Goal: Book appointment/travel/reservation

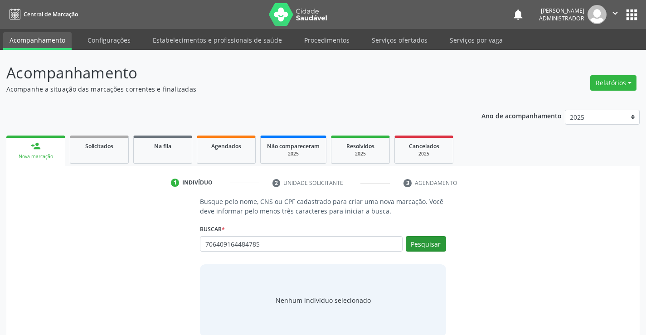
type input "706409164484785"
click at [429, 246] on button "Pesquisar" at bounding box center [425, 243] width 40 height 15
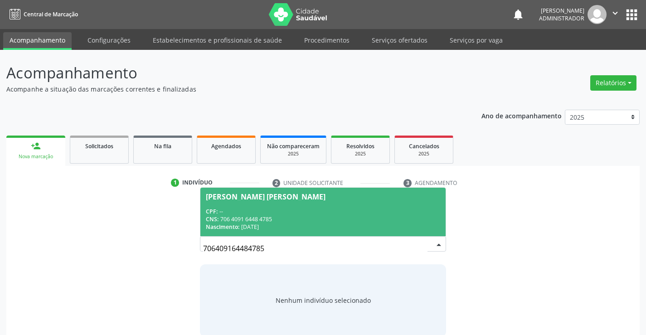
click at [231, 215] on div "CNS: 706 4091 6448 4785" at bounding box center [323, 219] width 234 height 8
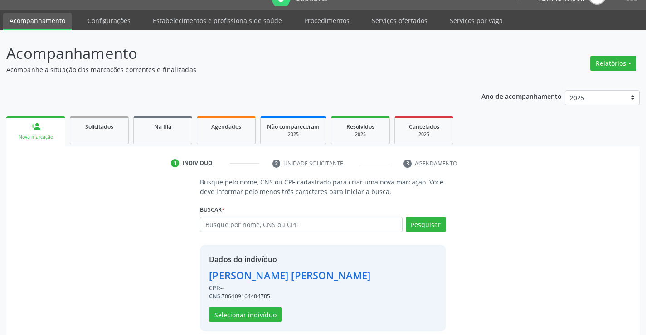
scroll to position [29, 0]
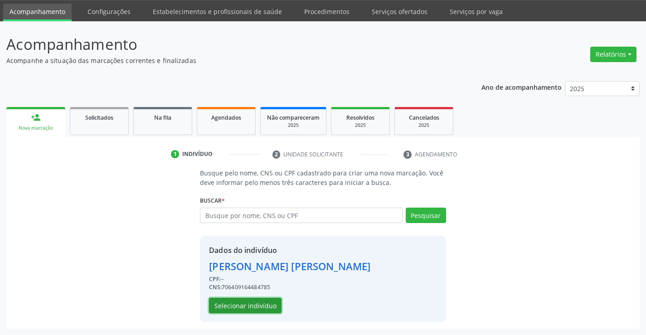
click at [253, 306] on button "Selecionar indivíduo" at bounding box center [245, 305] width 72 height 15
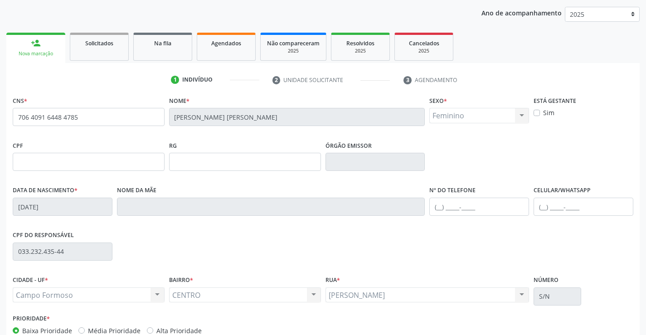
scroll to position [156, 0]
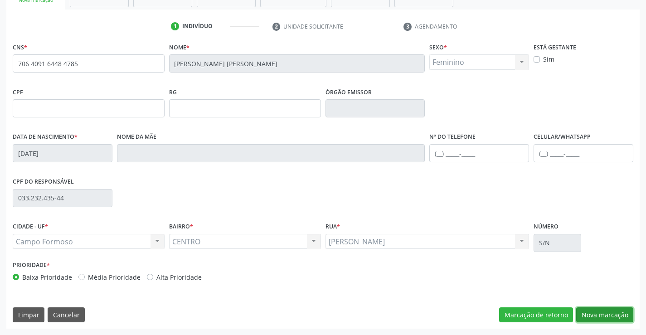
click at [587, 309] on button "Nova marcação" at bounding box center [604, 314] width 57 height 15
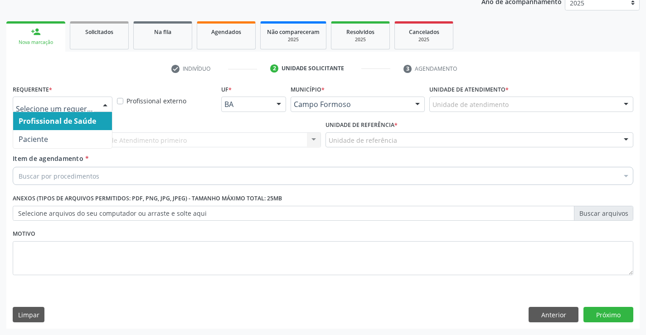
click at [104, 100] on div at bounding box center [105, 104] width 14 height 15
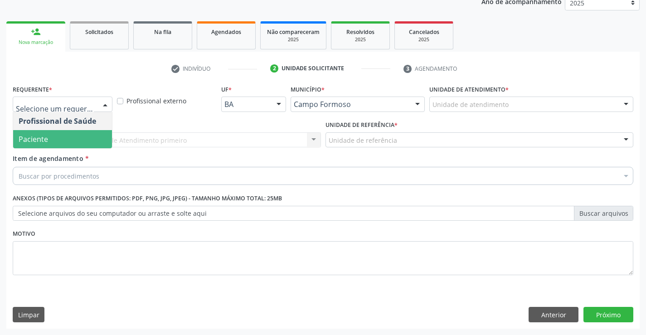
click at [96, 140] on span "Paciente" at bounding box center [62, 139] width 99 height 18
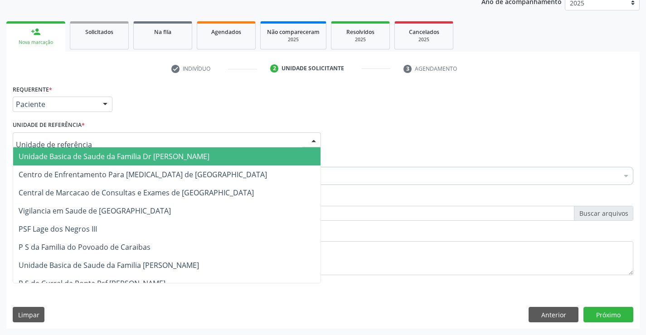
click at [312, 136] on div at bounding box center [314, 140] width 14 height 15
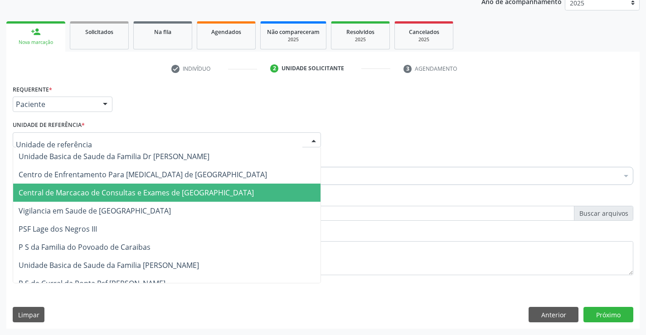
click at [291, 193] on span "Central de Marcacao de Consultas e Exames de [GEOGRAPHIC_DATA]" at bounding box center [166, 192] width 307 height 18
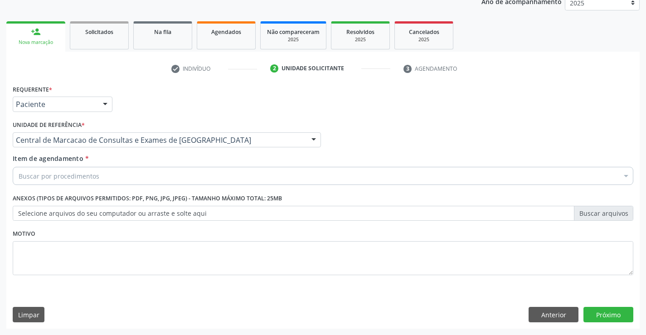
click at [292, 175] on div "Buscar por procedimentos" at bounding box center [323, 176] width 620 height 18
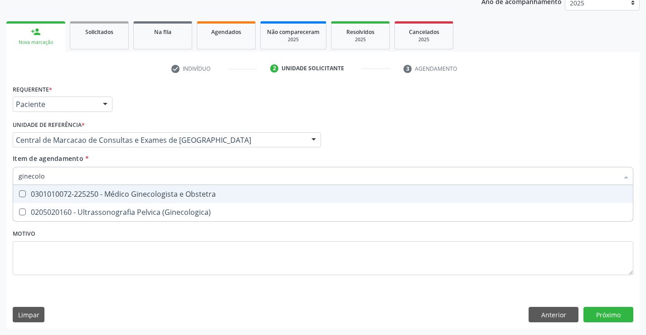
type input "ginecolog"
click at [268, 193] on div "0301010072-225250 - Médico Ginecologista e Obstetra" at bounding box center [323, 193] width 608 height 7
checkbox Obstetra "true"
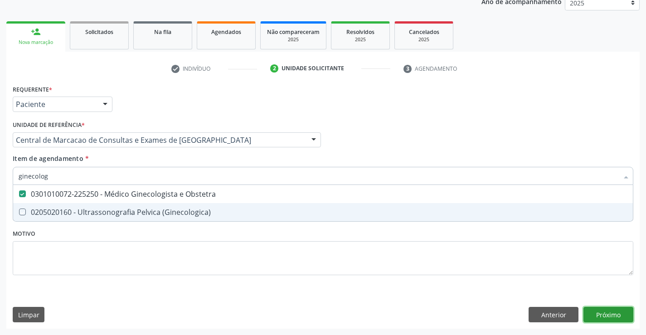
click at [618, 316] on div "Requerente * Paciente Profissional de Saúde Paciente Nenhum resultado encontrad…" at bounding box center [322, 205] width 633 height 246
checkbox \(Ginecologica\) "true"
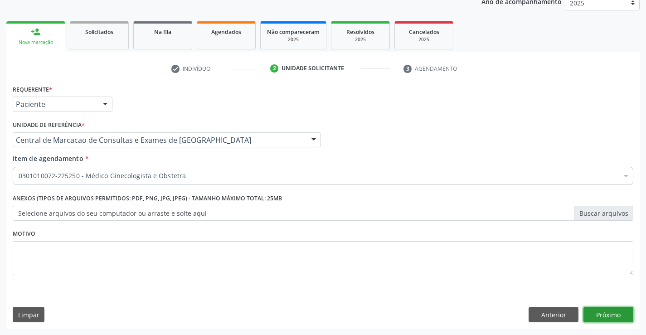
click at [603, 314] on button "Próximo" at bounding box center [608, 314] width 50 height 15
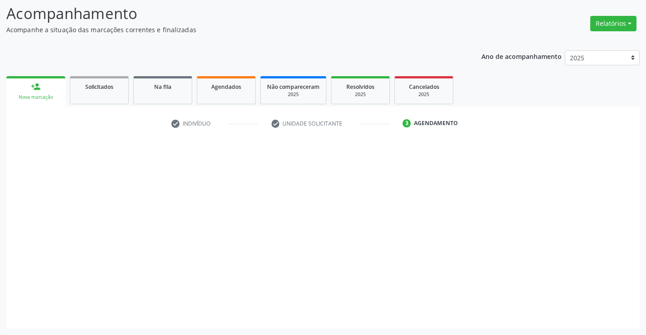
scroll to position [59, 0]
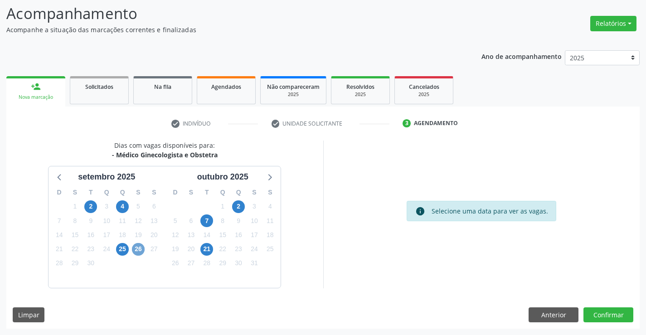
click at [138, 253] on span "26" at bounding box center [138, 249] width 13 height 13
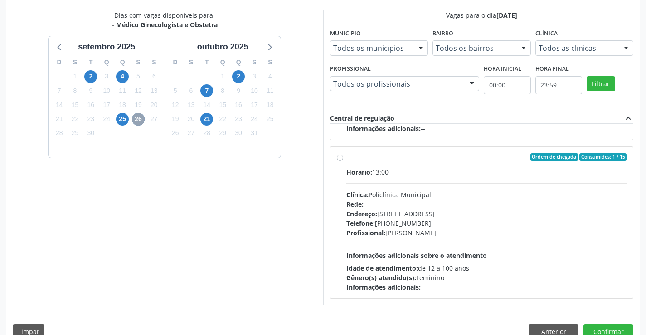
scroll to position [207, 0]
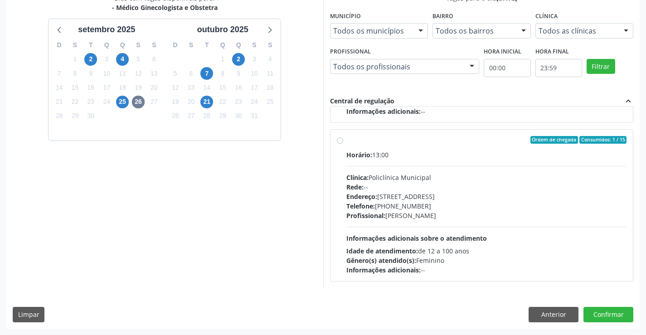
click at [346, 140] on label "Ordem de chegada Consumidos: 1 / 15 Horário: 13:00 Clínica: Policlínica Municip…" at bounding box center [486, 205] width 280 height 139
click at [338, 140] on input "Ordem de chegada Consumidos: 1 / 15 Horário: 13:00 Clínica: Policlínica Municip…" at bounding box center [340, 140] width 6 height 8
radio input "true"
click at [599, 308] on button "Confirmar" at bounding box center [608, 314] width 50 height 15
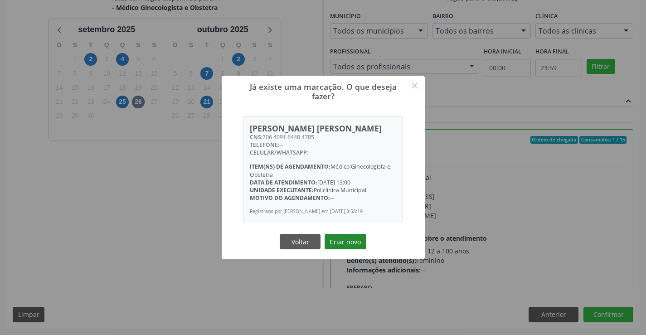
click at [352, 241] on button "Criar novo" at bounding box center [345, 241] width 42 height 15
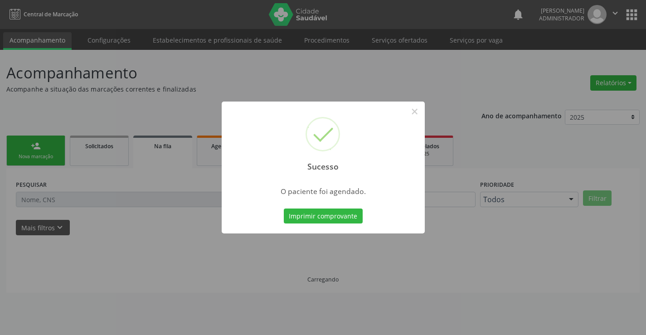
scroll to position [0, 0]
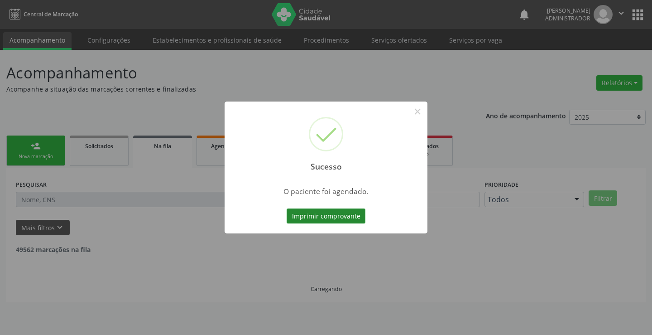
click at [349, 217] on button "Imprimir comprovante" at bounding box center [326, 215] width 79 height 15
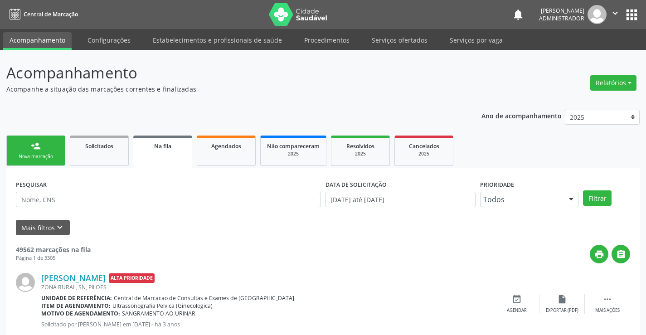
click at [615, 10] on icon "" at bounding box center [615, 13] width 10 height 10
click at [598, 57] on link "Sair" at bounding box center [591, 55] width 63 height 13
